Goal: Navigation & Orientation: Find specific page/section

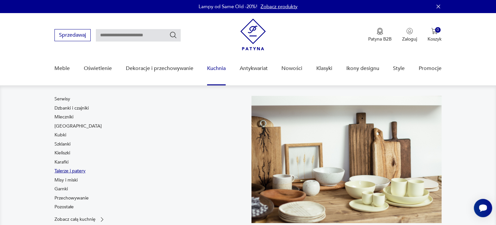
click at [73, 170] on link "Talerze i patery" at bounding box center [70, 170] width 31 height 7
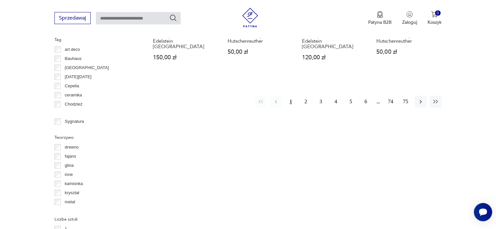
scroll to position [695, 0]
click at [307, 95] on button "2" at bounding box center [306, 101] width 12 height 12
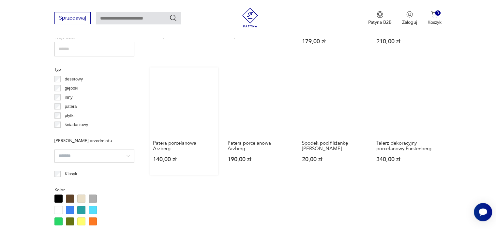
scroll to position [434, 0]
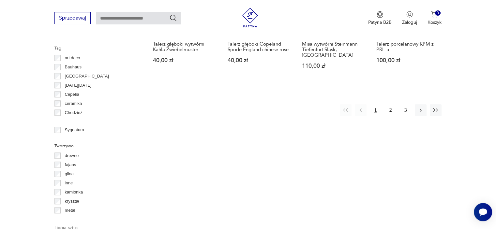
scroll to position [695, 0]
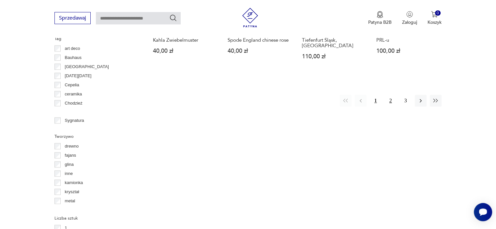
click at [388, 96] on button "2" at bounding box center [391, 101] width 12 height 12
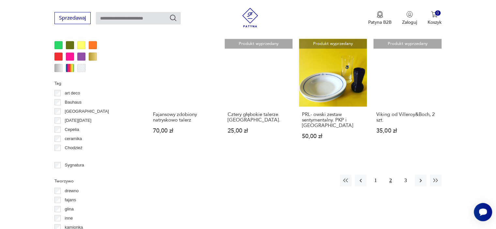
scroll to position [663, 0]
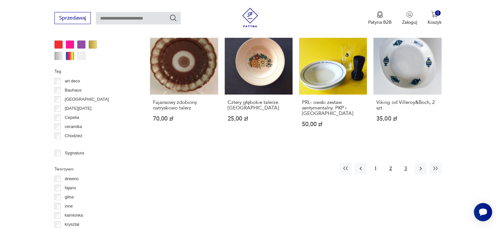
click at [405, 163] on button "3" at bounding box center [406, 169] width 12 height 12
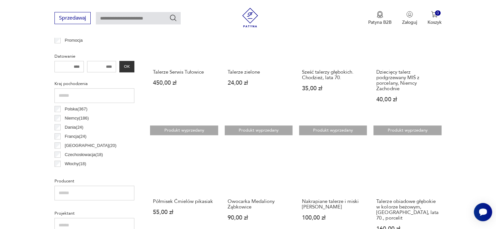
scroll to position [271, 0]
